Goal: Task Accomplishment & Management: Understand process/instructions

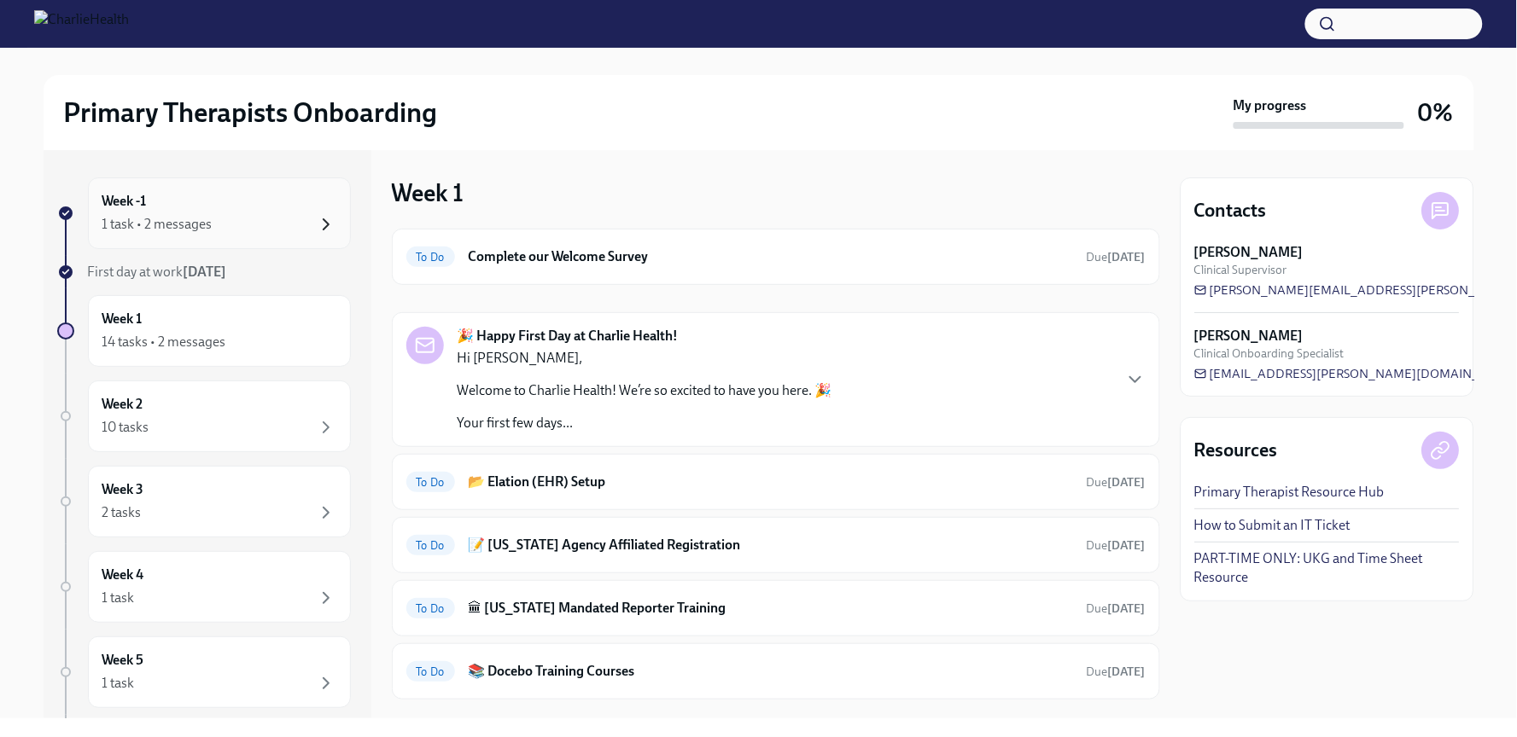
click at [328, 225] on icon "button" at bounding box center [325, 224] width 5 height 10
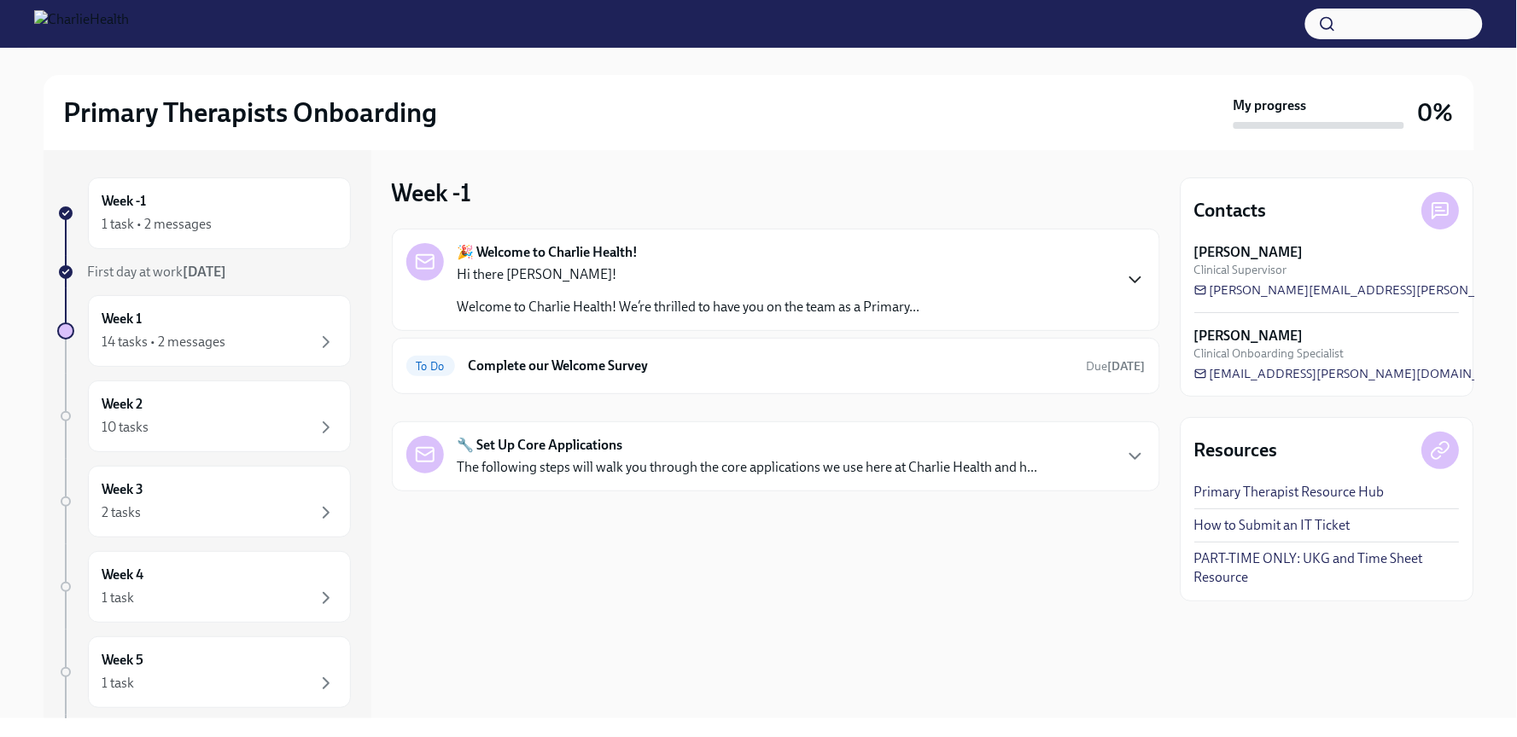
click at [1134, 280] on icon "button" at bounding box center [1135, 280] width 20 height 20
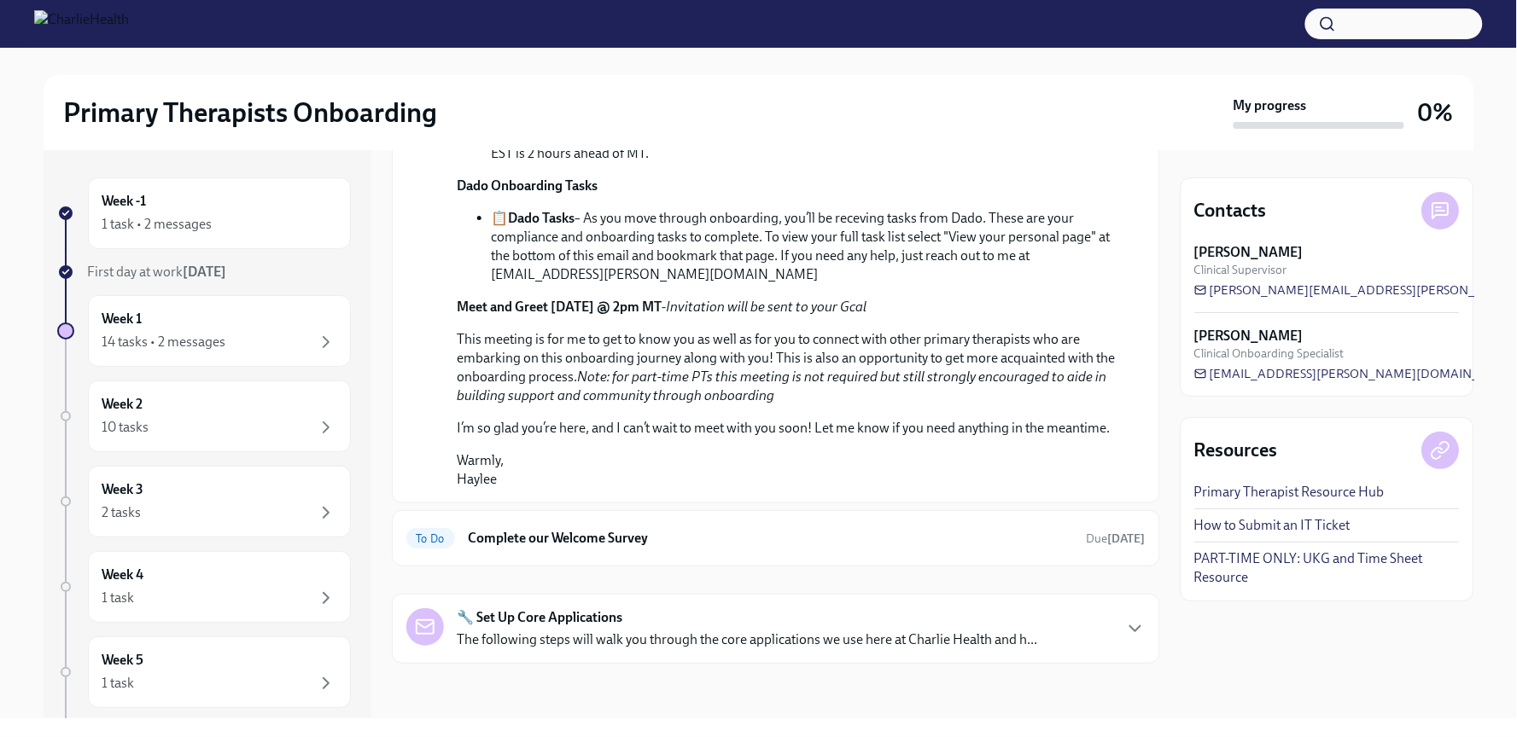
scroll to position [745, 0]
click at [1136, 627] on icon "button" at bounding box center [1135, 629] width 20 height 20
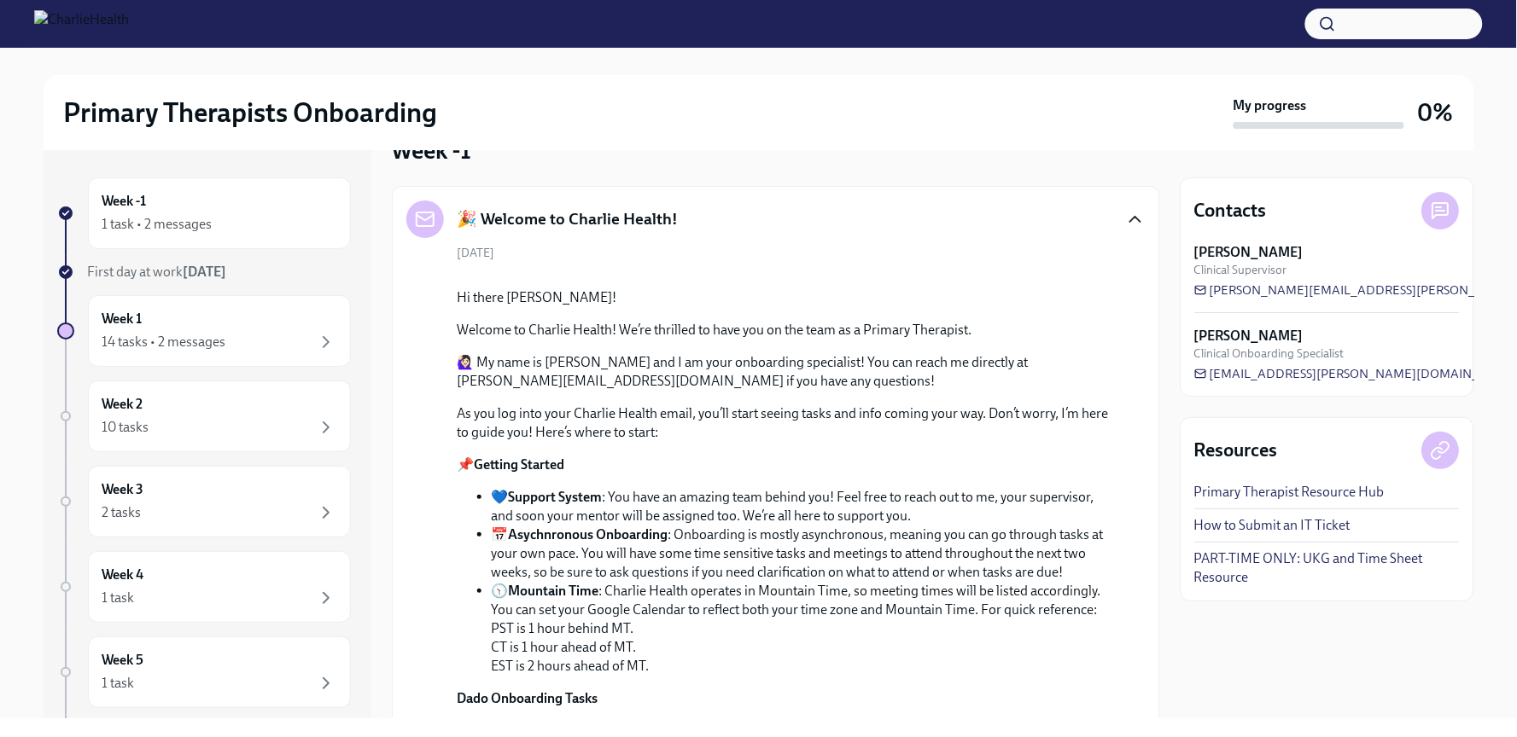
scroll to position [0, 0]
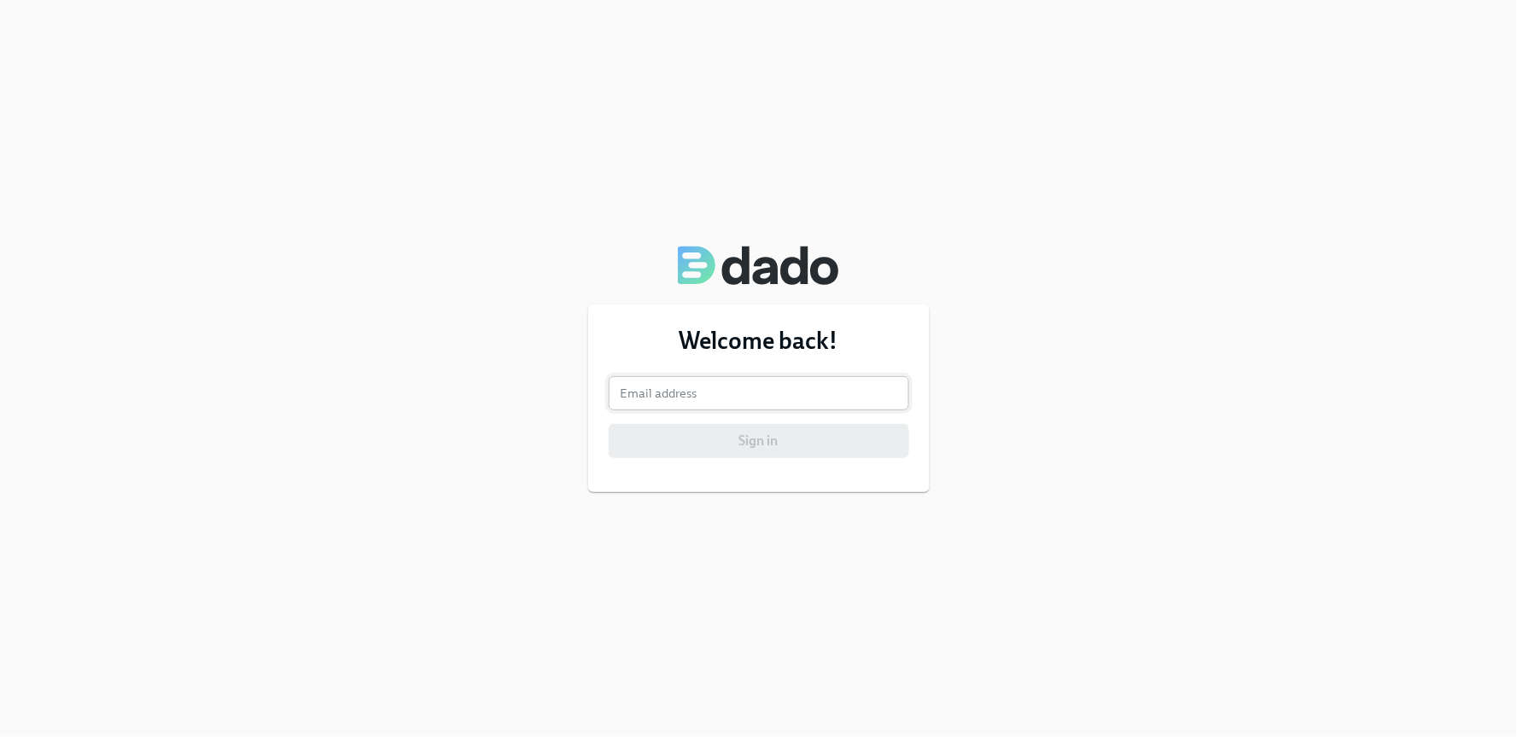
click at [656, 398] on input "email" at bounding box center [758, 393] width 300 height 34
click at [672, 395] on input "email" at bounding box center [758, 393] width 300 height 34
paste input "courtenay.hall@charliehealth.com"
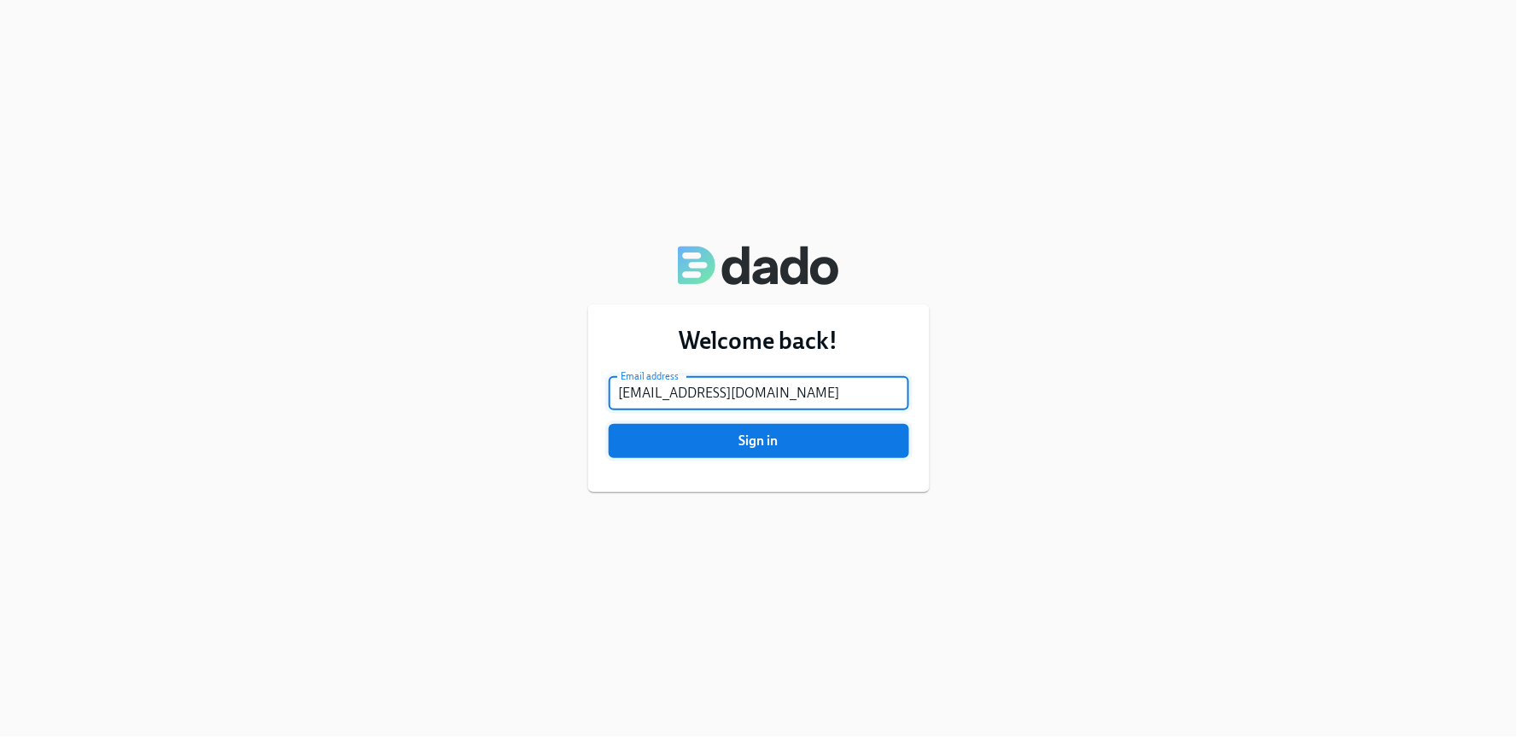
type input "courtenay.hall@charliehealth.com"
click at [766, 451] on button "Sign in" at bounding box center [758, 441] width 300 height 34
click at [788, 441] on span "Sign in" at bounding box center [758, 441] width 277 height 17
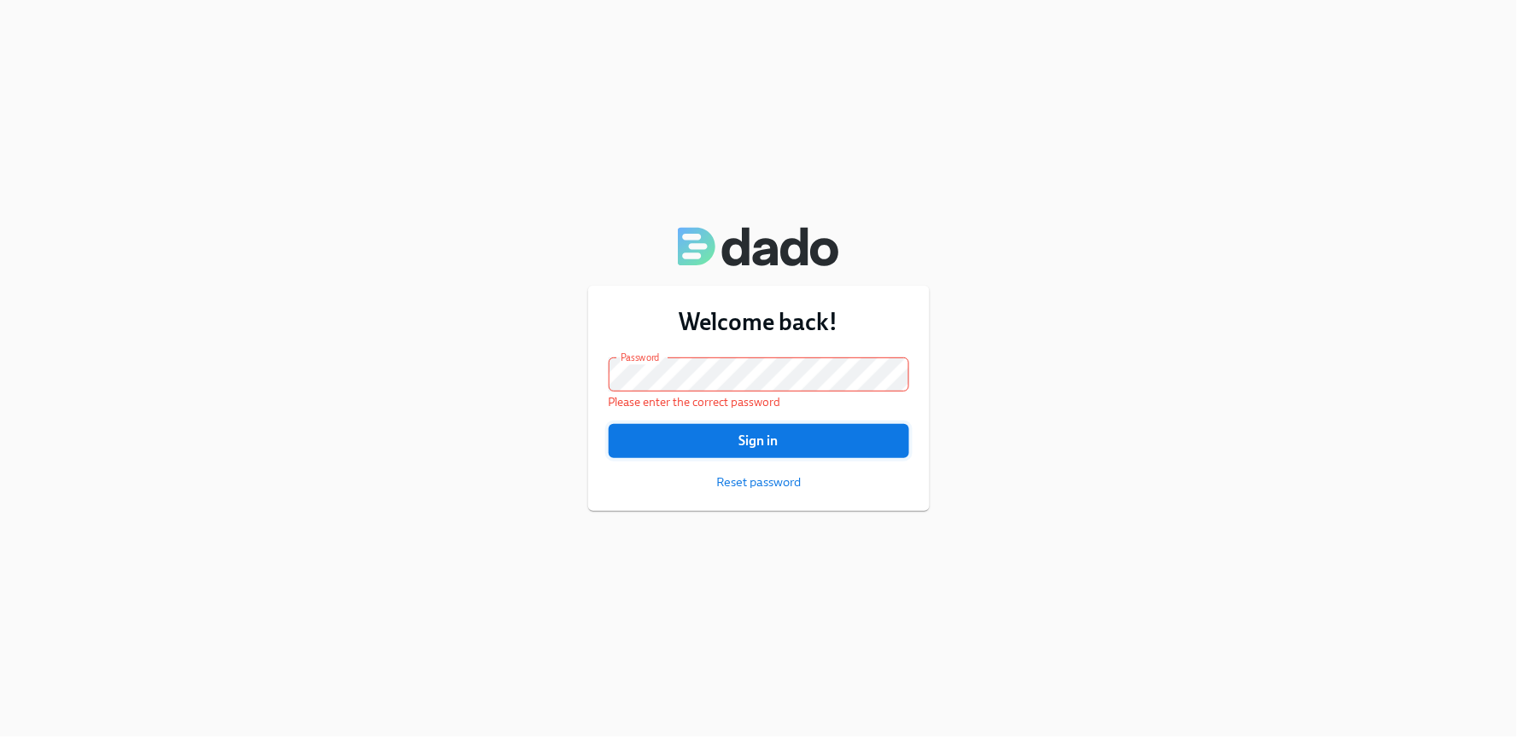
click at [751, 435] on span "Sign in" at bounding box center [758, 441] width 277 height 17
click at [747, 484] on span "Reset password" at bounding box center [758, 482] width 84 height 17
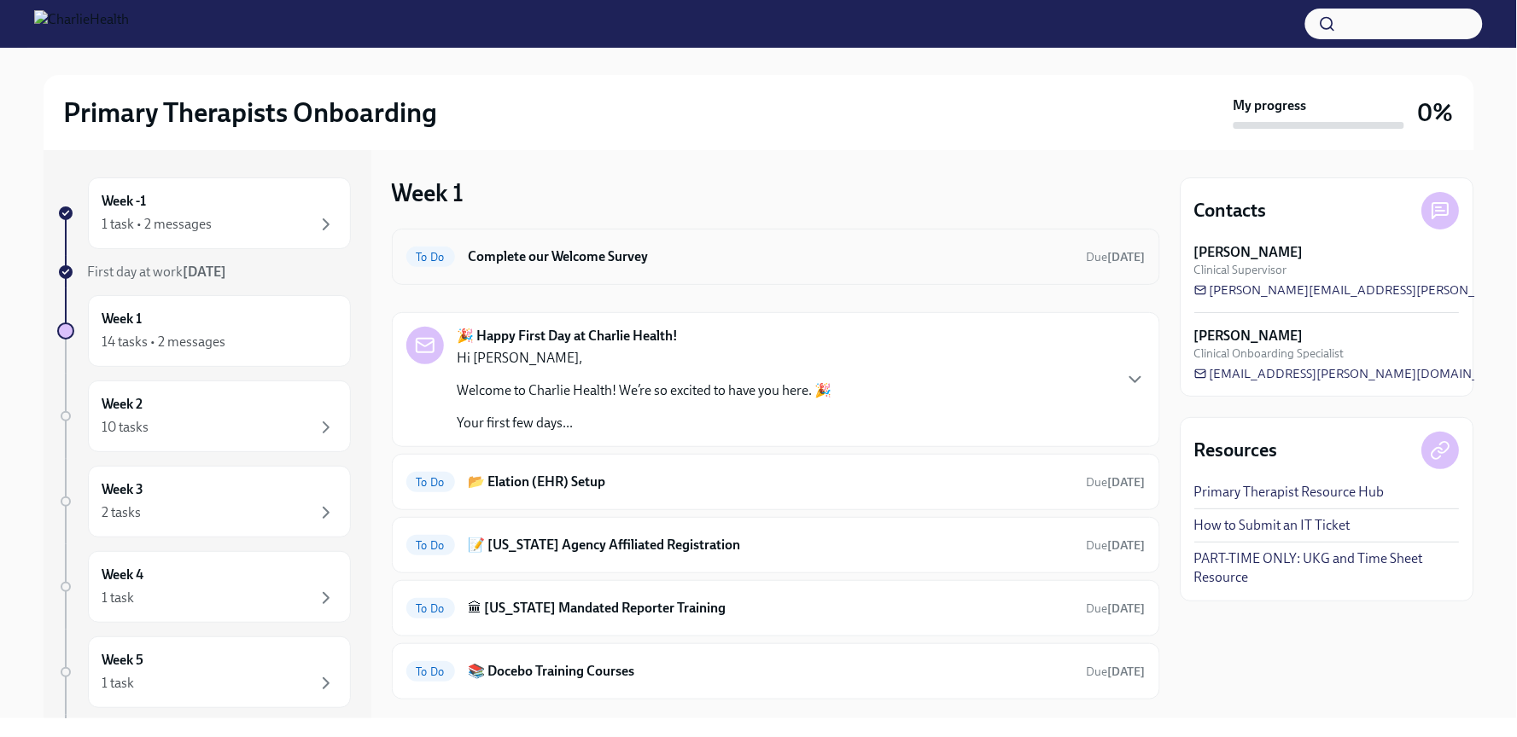
click at [629, 259] on h6 "Complete our Welcome Survey" at bounding box center [771, 256] width 604 height 19
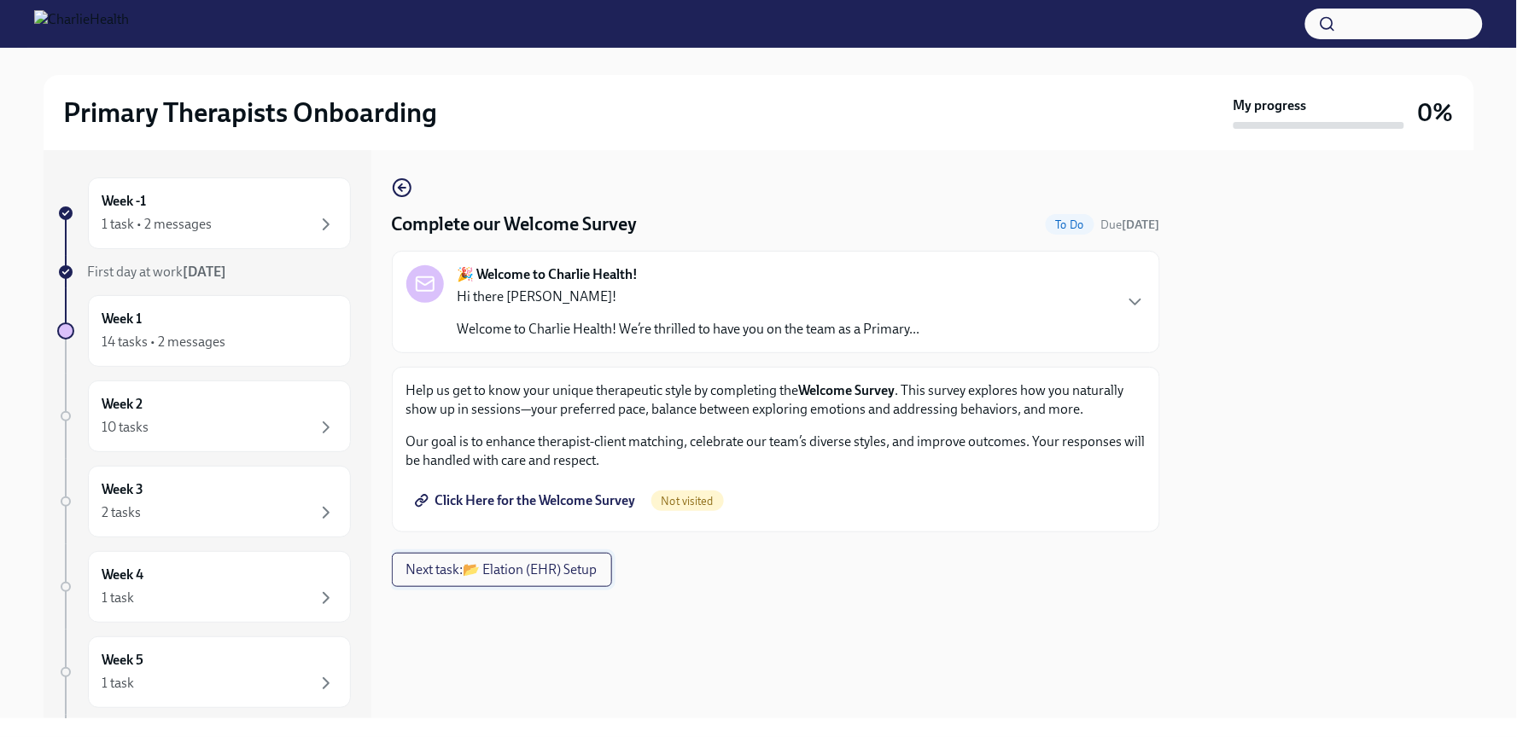
click at [539, 568] on span "Next task : 📂 Elation (EHR) Setup" at bounding box center [501, 570] width 191 height 17
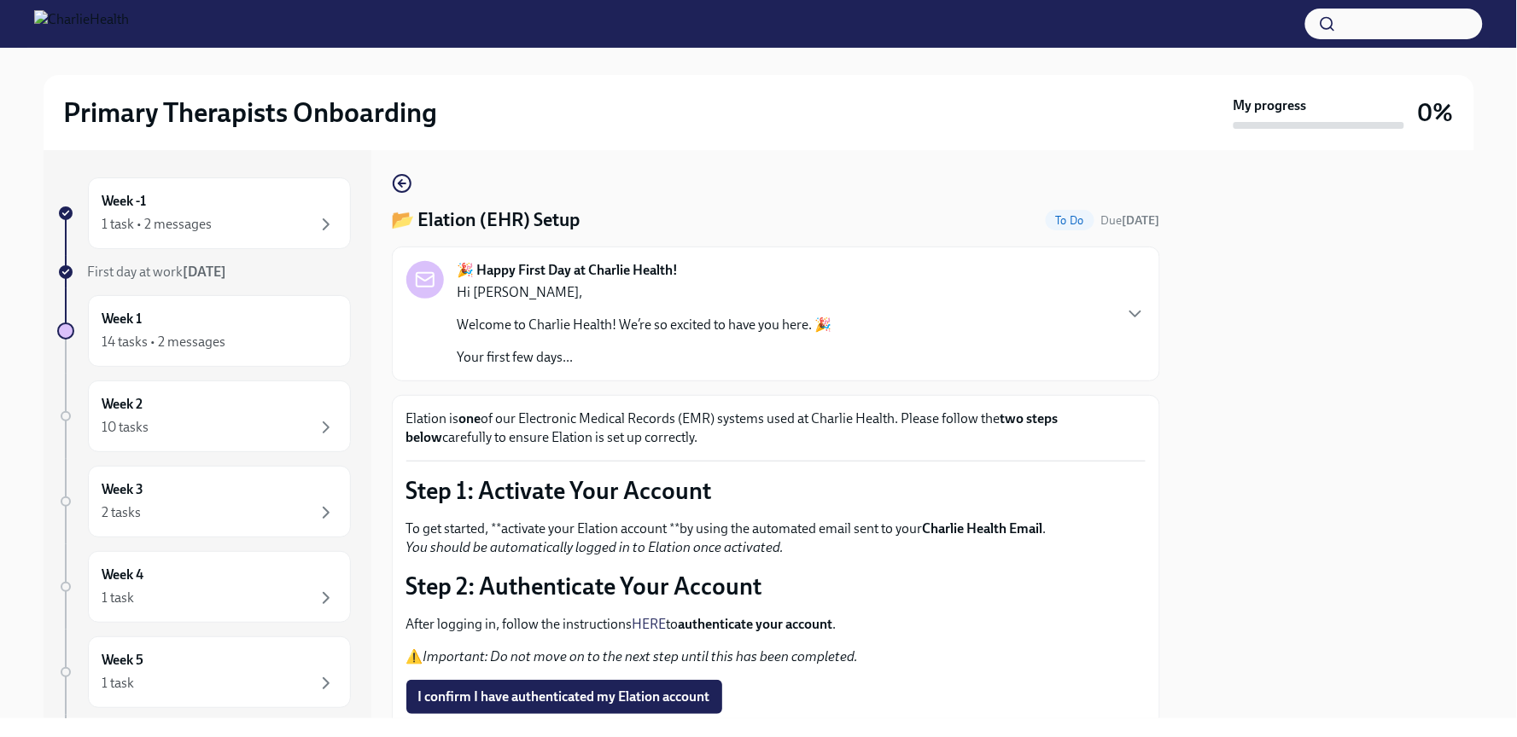
scroll to position [15, 0]
